Goal: Task Accomplishment & Management: Manage account settings

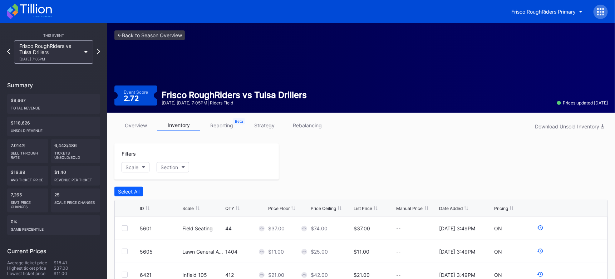
click at [268, 126] on link "strategy" at bounding box center [264, 125] width 43 height 11
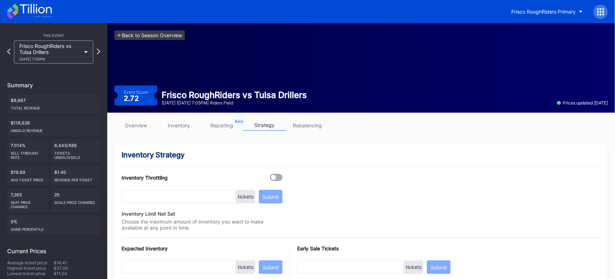
click at [136, 36] on link "<- Back to Season Overview" at bounding box center [149, 35] width 70 height 10
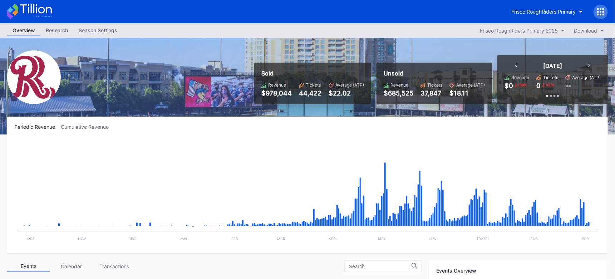
click at [93, 30] on div "Season Settings" at bounding box center [97, 30] width 49 height 10
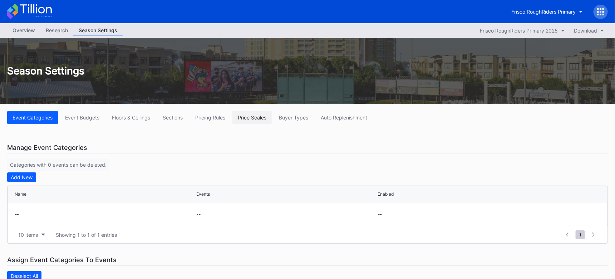
click at [263, 119] on div "Price Scales" at bounding box center [252, 117] width 29 height 6
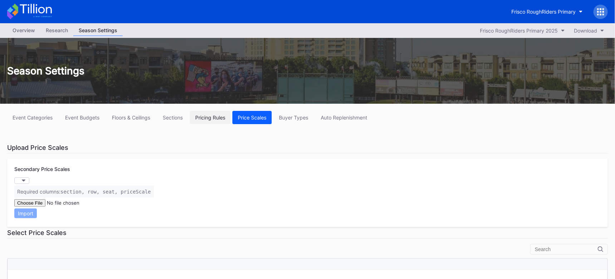
click at [202, 119] on div "Pricing Rules" at bounding box center [210, 117] width 30 height 6
